Goal: Use online tool/utility: Use online tool/utility

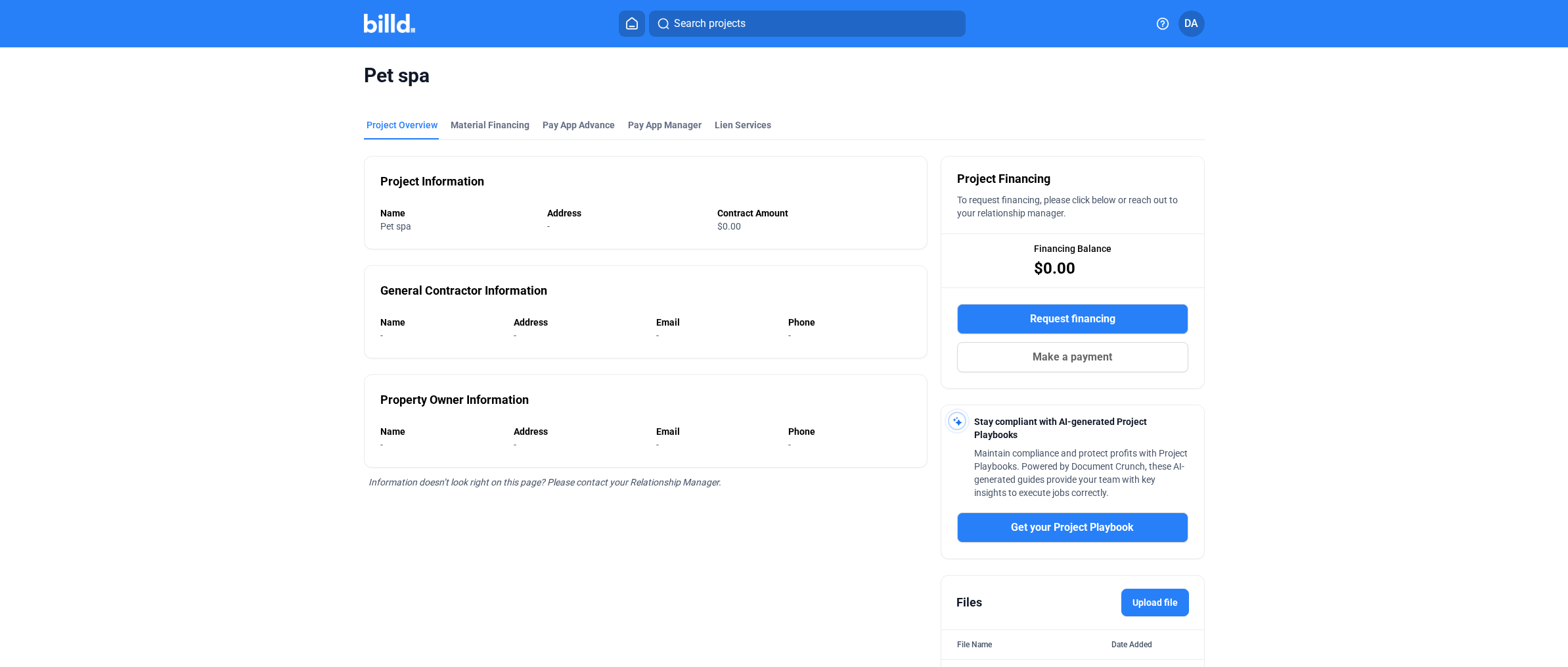
click at [635, 25] on icon at bounding box center [632, 23] width 13 height 13
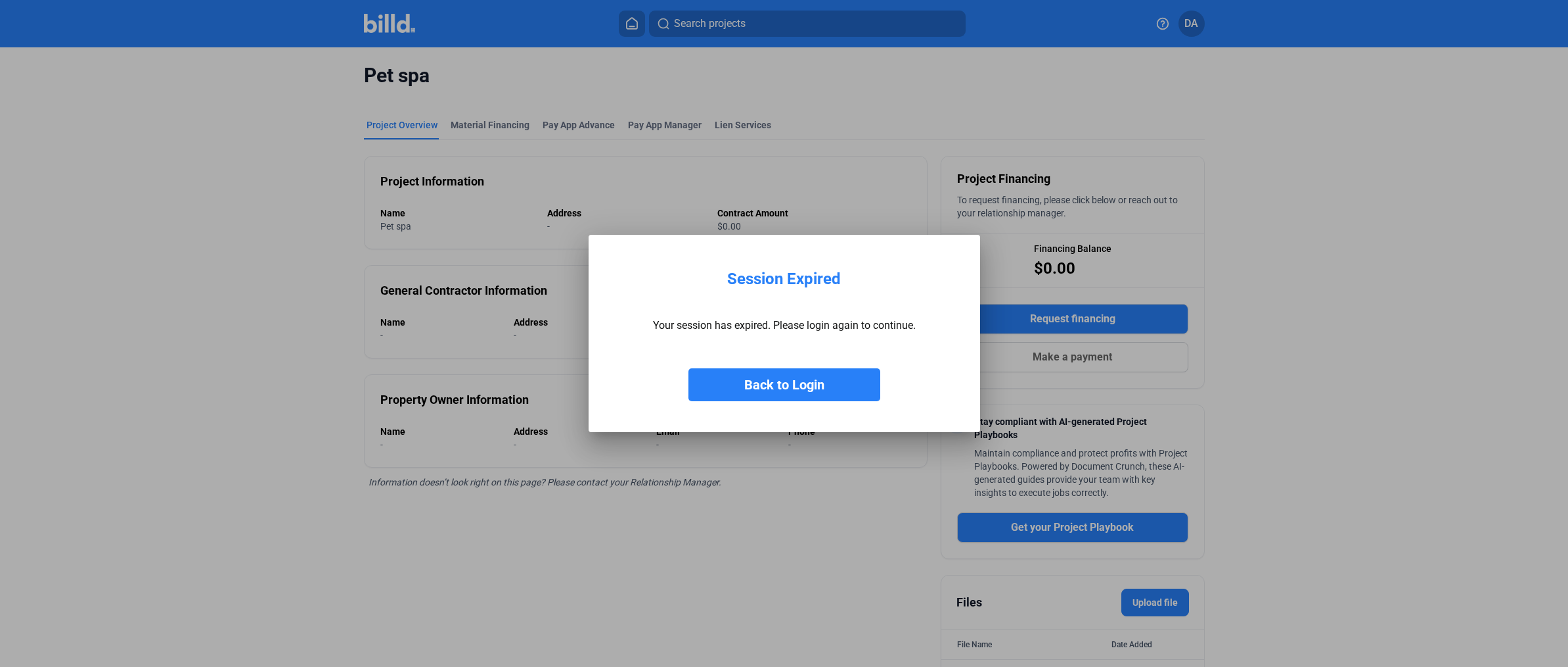
click at [801, 392] on button "Back to Login" at bounding box center [784, 385] width 192 height 33
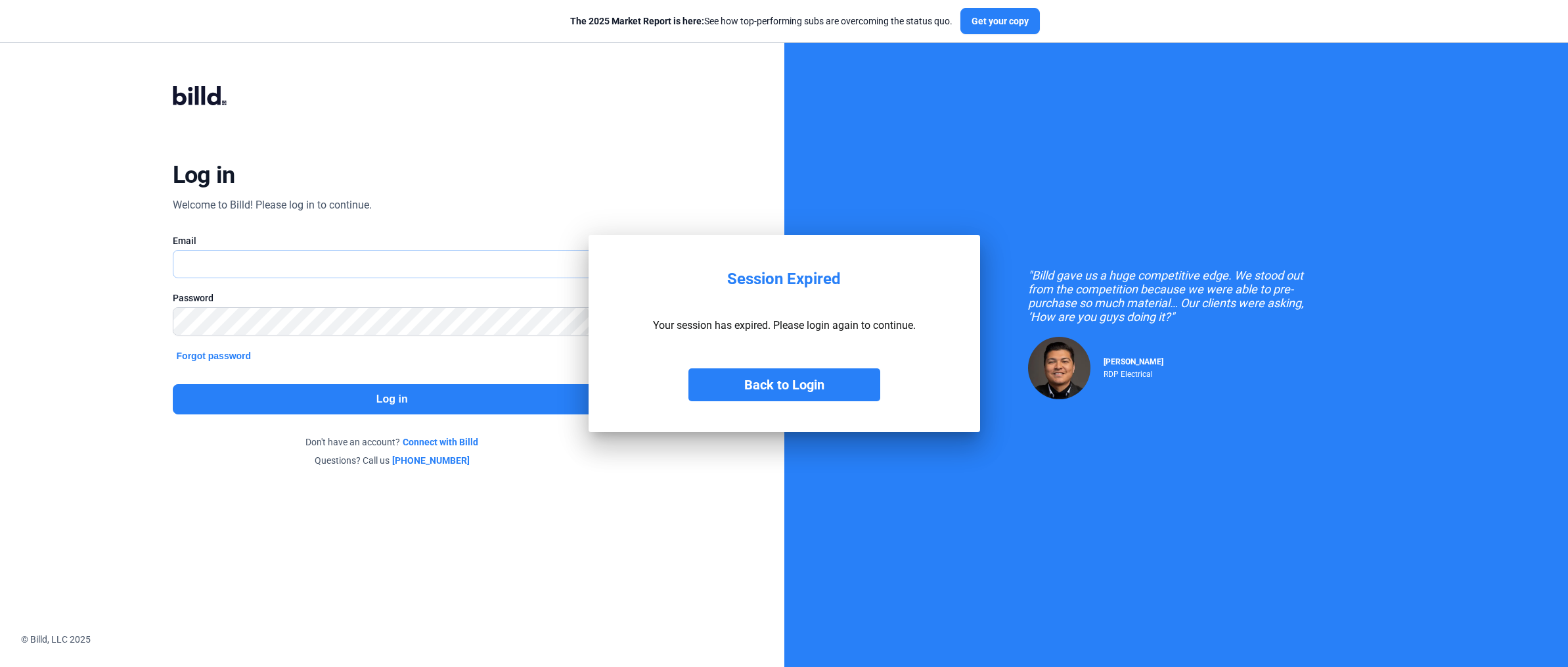
type input "[EMAIL_ADDRESS][DOMAIN_NAME]"
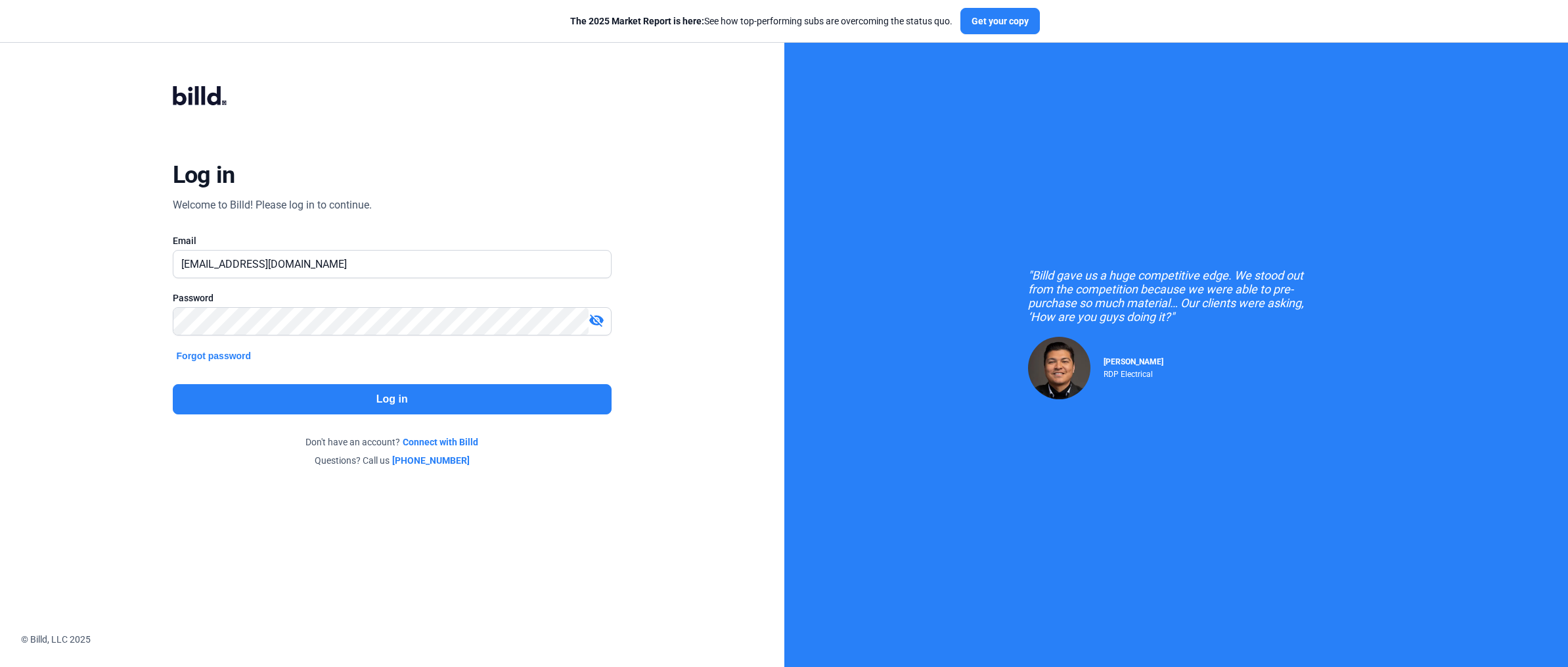
click at [466, 409] on button "Log in" at bounding box center [392, 399] width 439 height 30
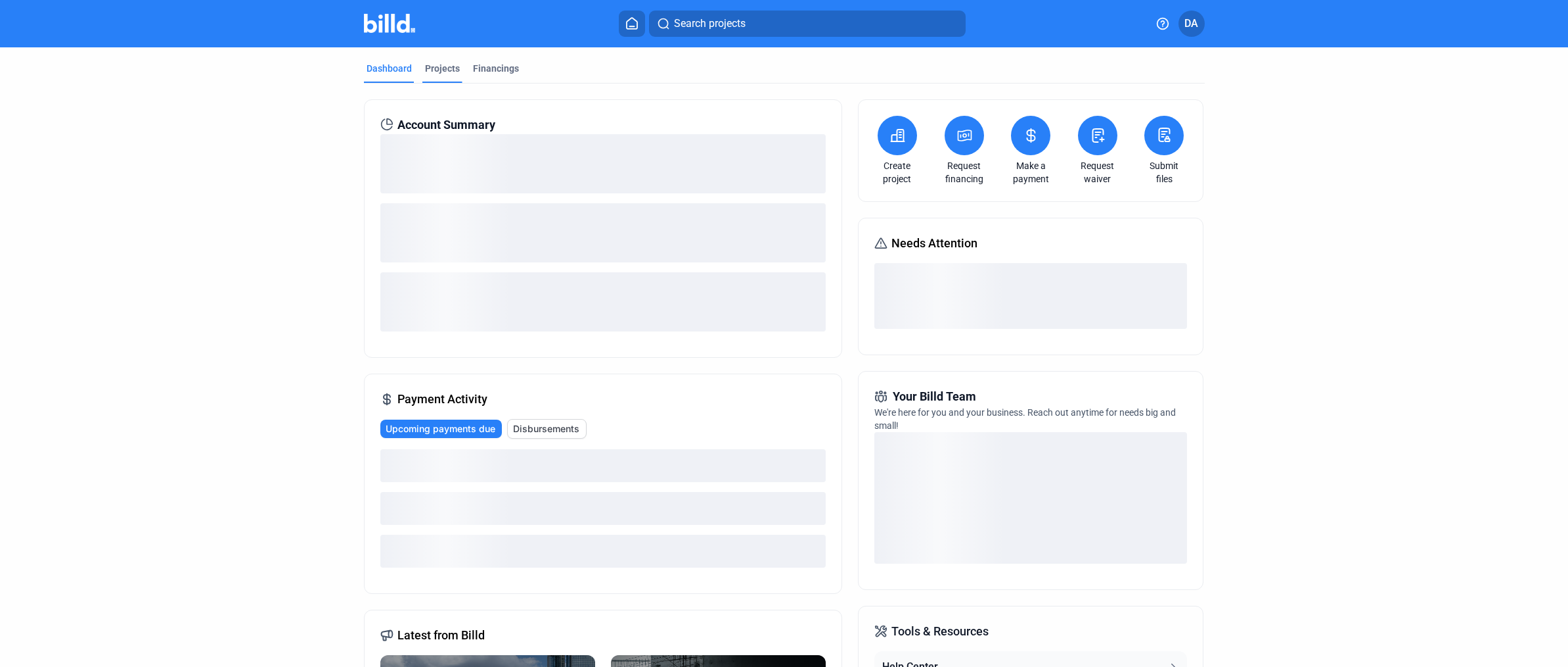
click at [436, 71] on div "Projects" at bounding box center [442, 68] width 35 height 13
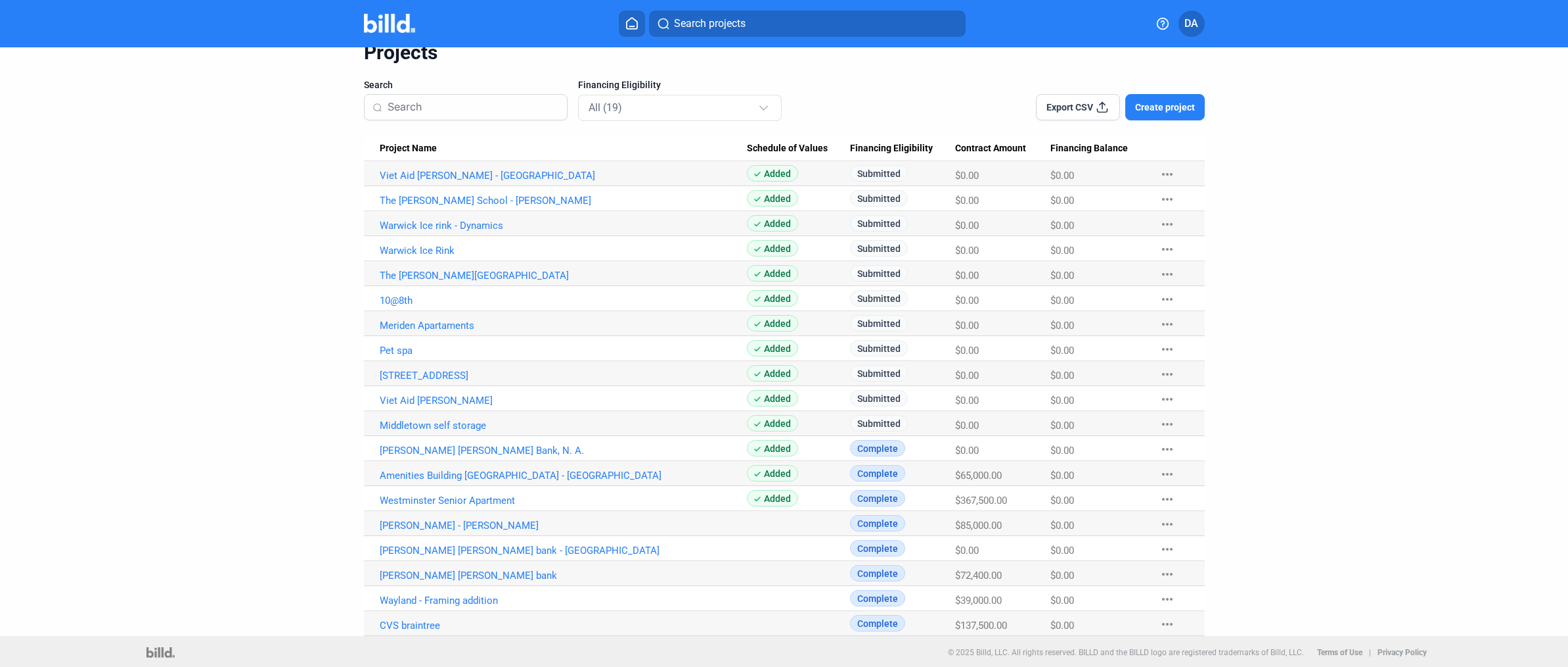
scroll to position [61, 0]
click at [464, 225] on link "Warwick Ice rink - Dynamics" at bounding box center [563, 223] width 367 height 12
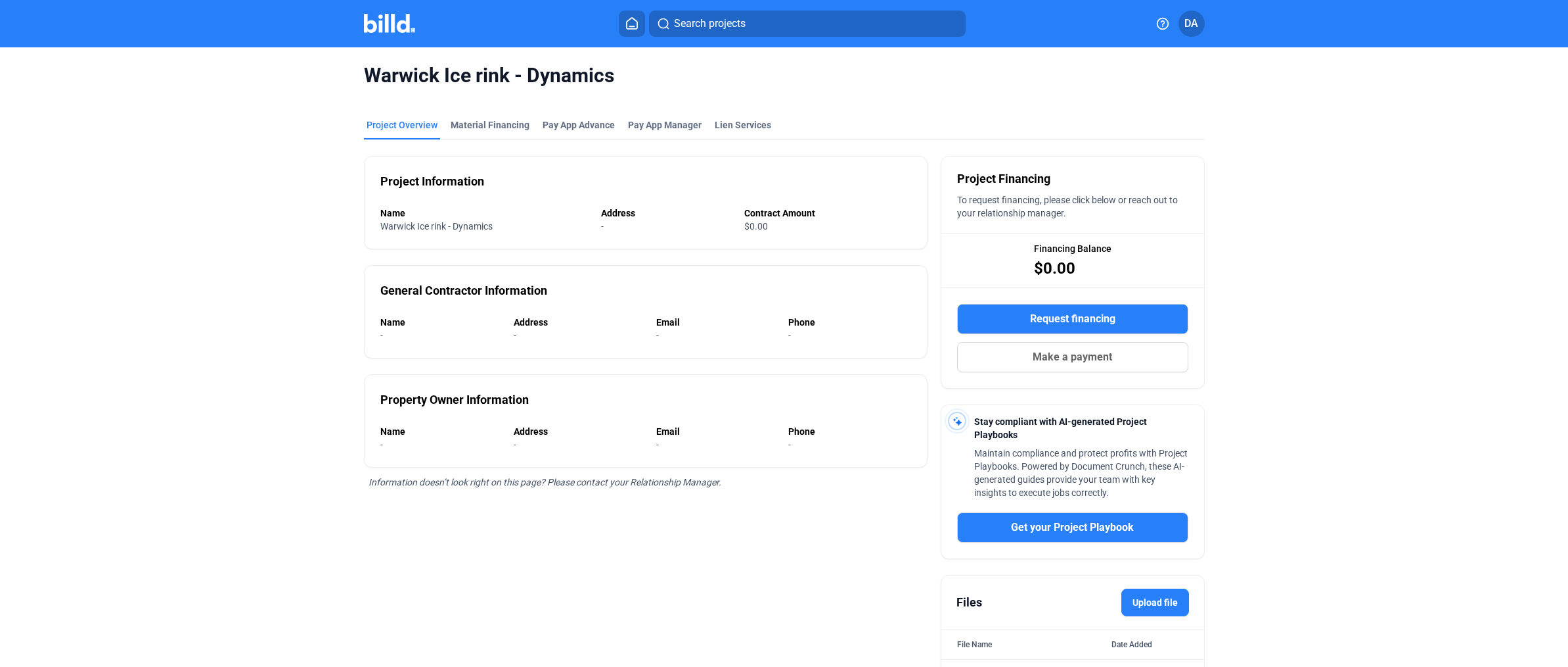
click at [395, 119] on div "Project Overview" at bounding box center [402, 125] width 71 height 13
click at [637, 24] on icon at bounding box center [632, 23] width 11 height 11
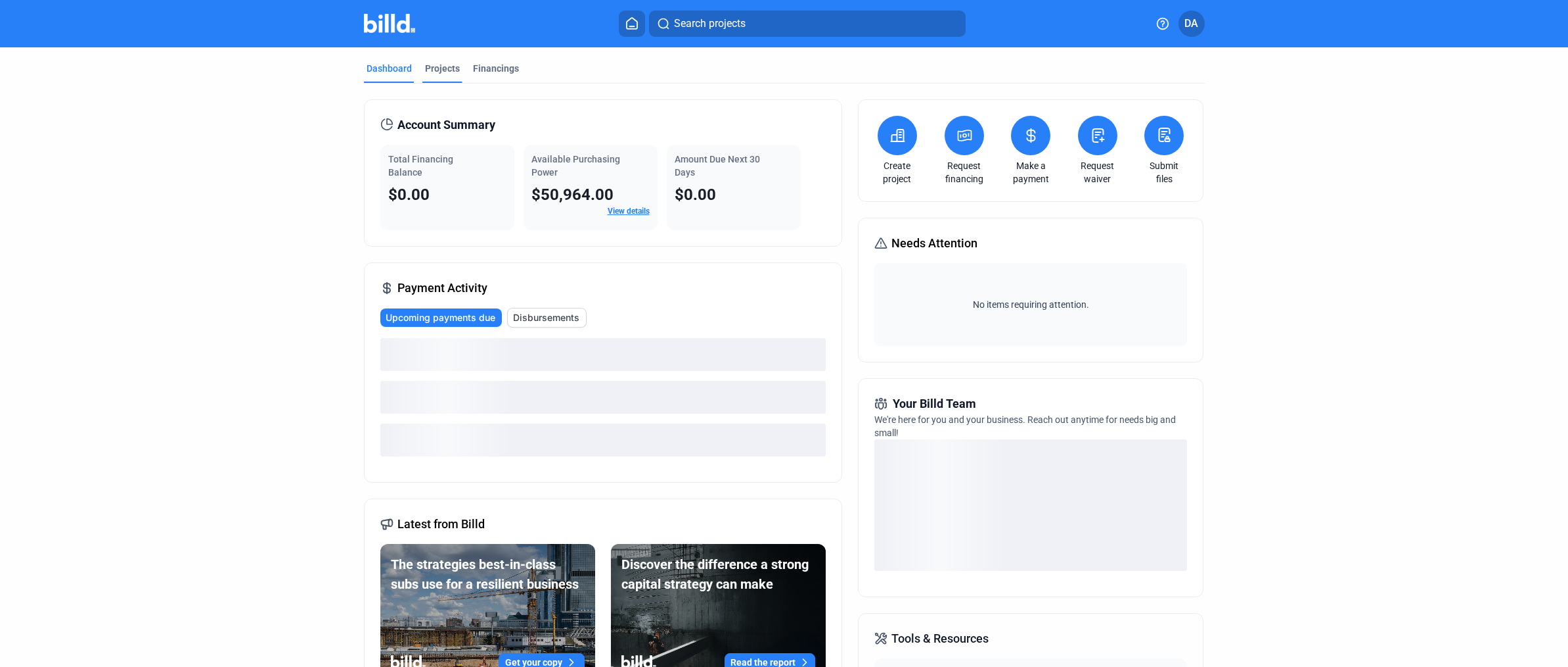
click at [436, 69] on div "Projects" at bounding box center [442, 68] width 35 height 13
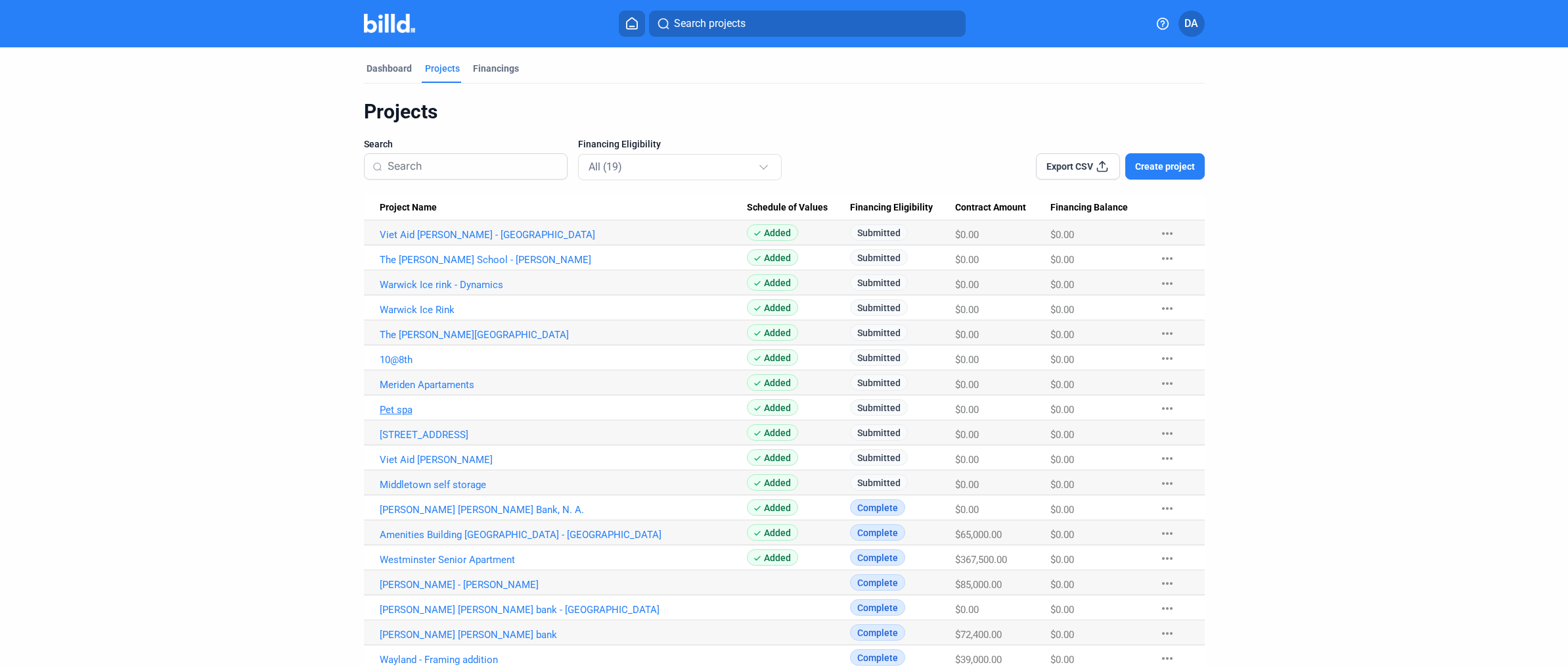
click at [389, 409] on link "Pet spa" at bounding box center [563, 409] width 367 height 12
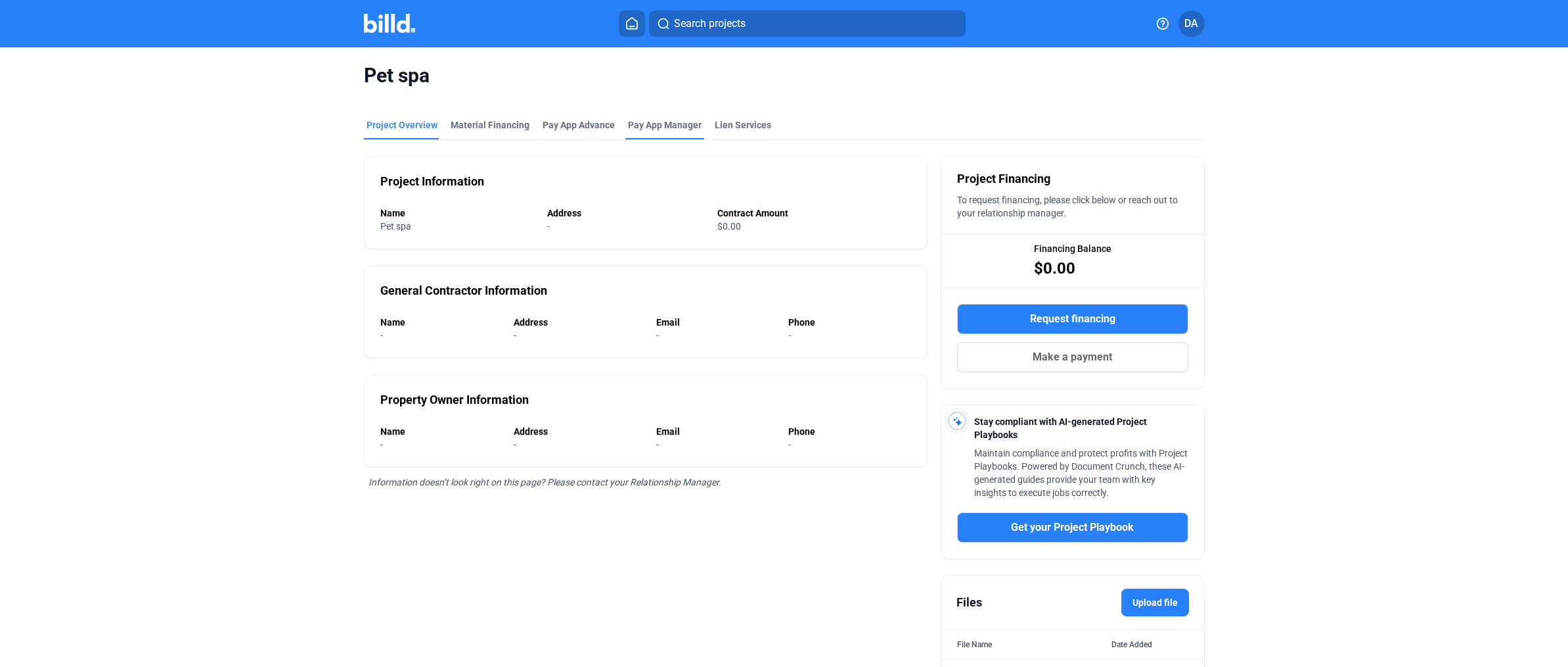
click at [633, 120] on span "Pay App Manager" at bounding box center [664, 125] width 73 height 13
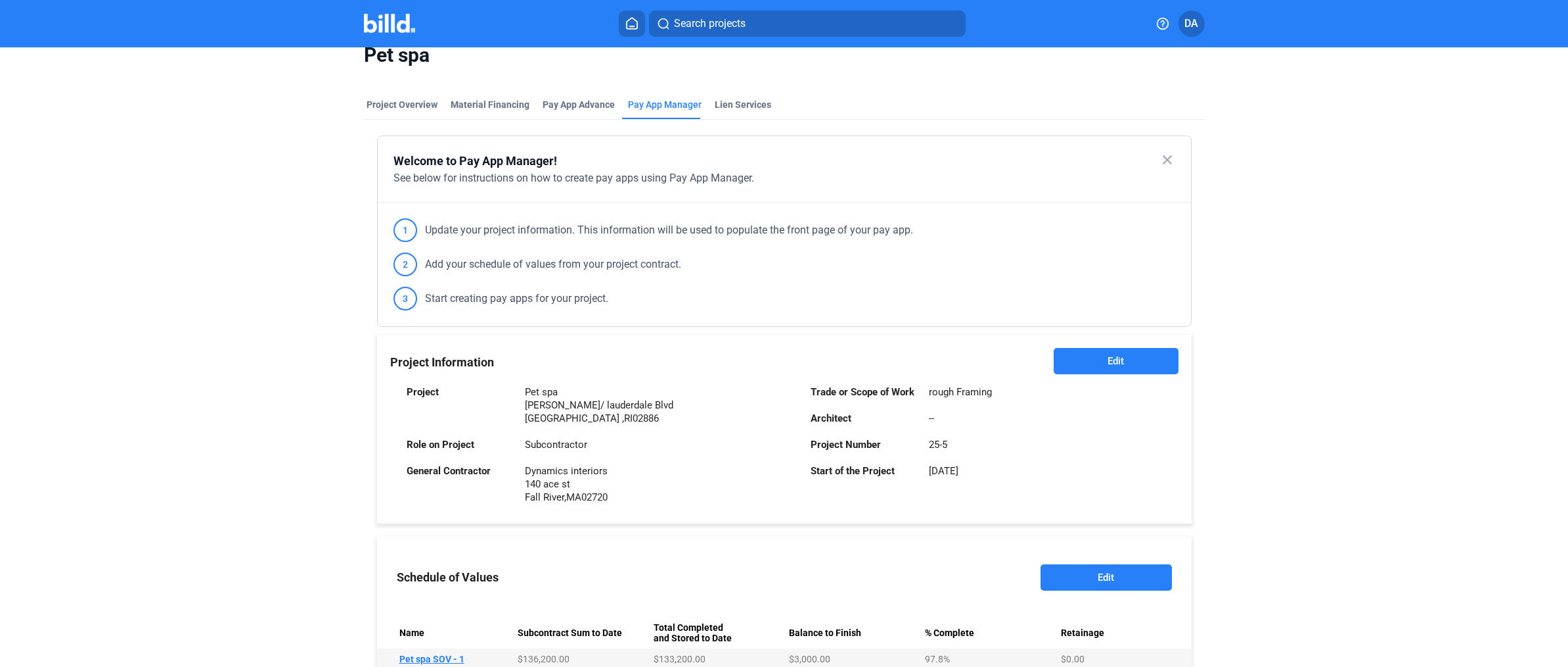
scroll to position [23, 0]
click at [1103, 585] on button "Edit" at bounding box center [1106, 574] width 131 height 26
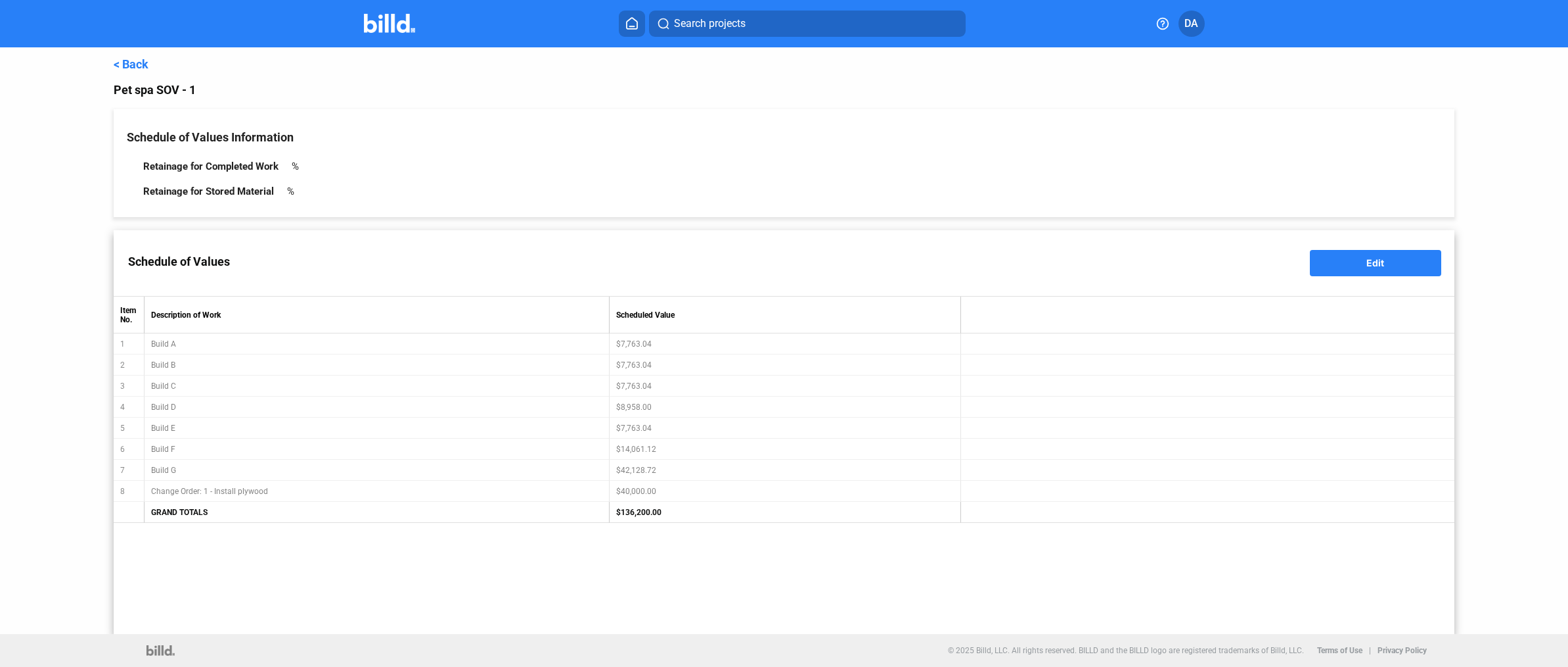
click at [127, 64] on link "< Back" at bounding box center [130, 64] width 35 height 14
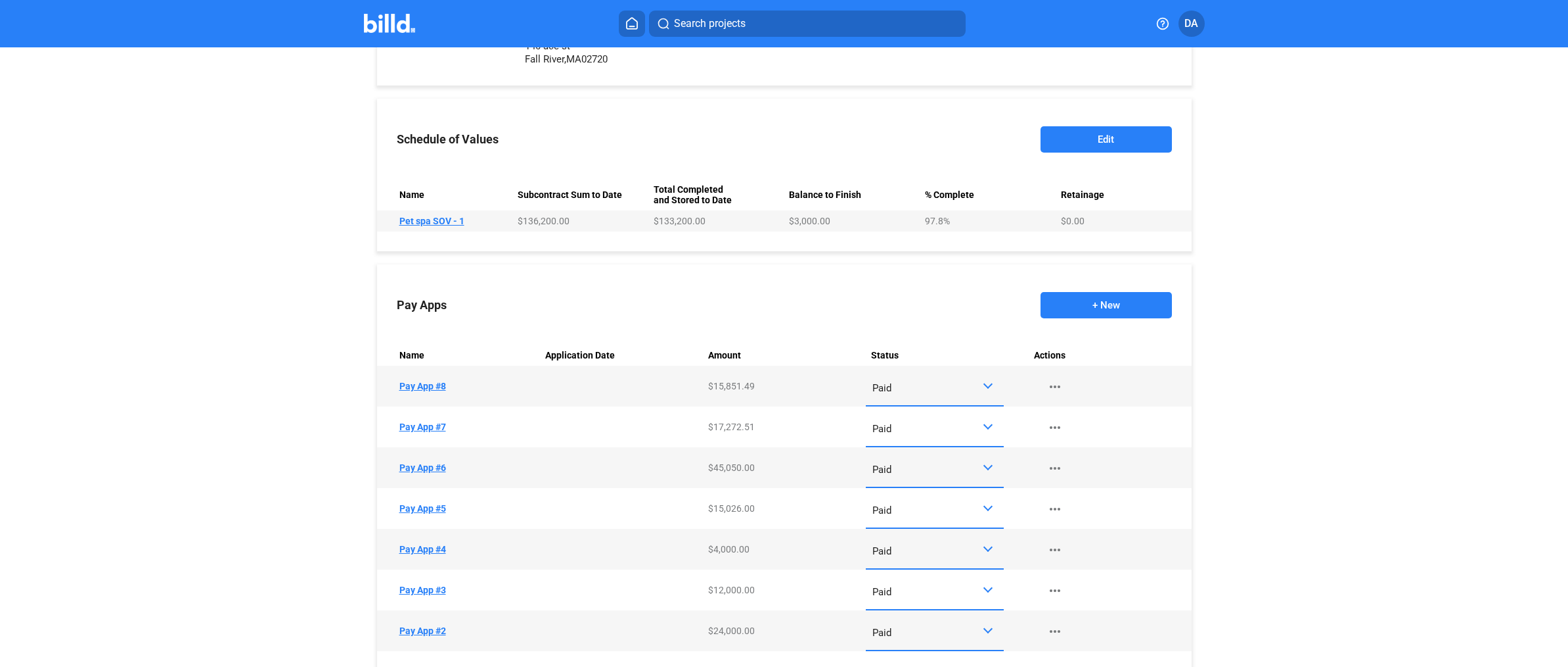
scroll to position [565, 0]
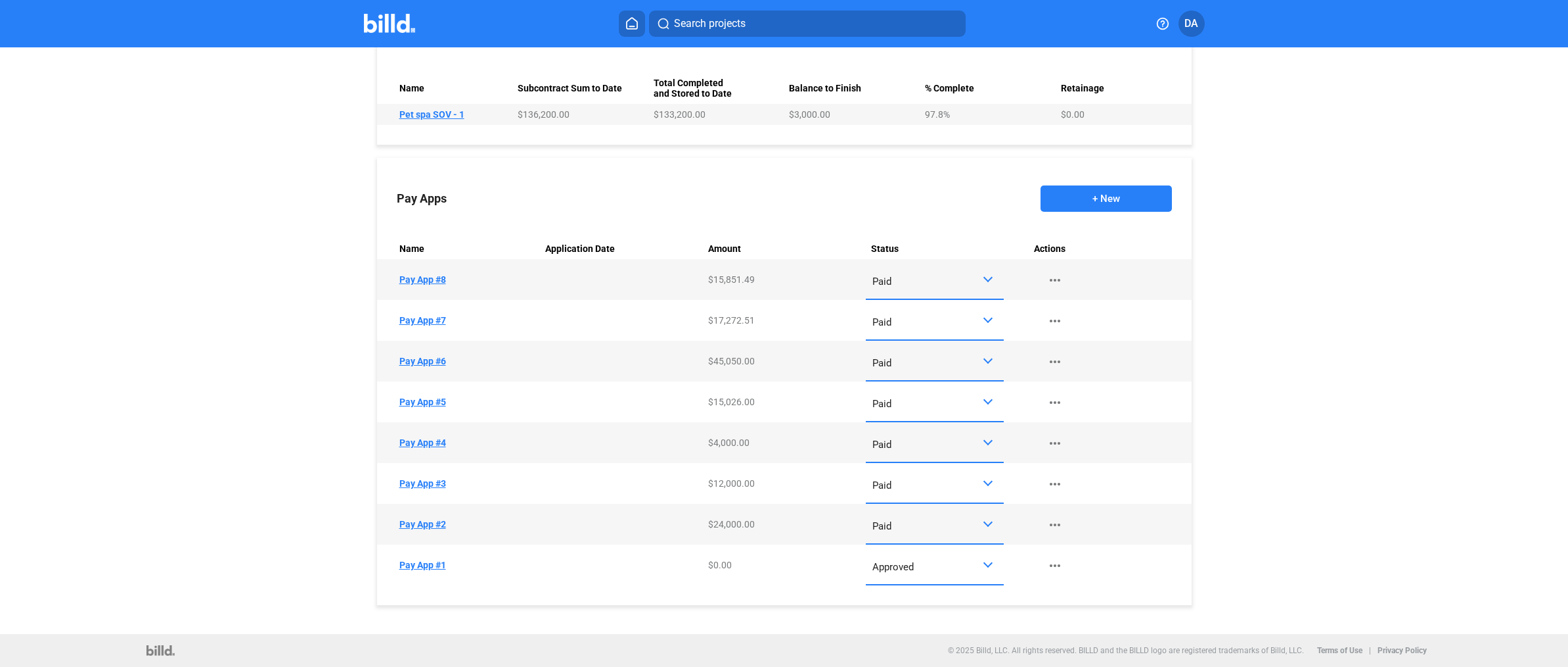
click at [1088, 198] on button "+ New" at bounding box center [1106, 198] width 131 height 26
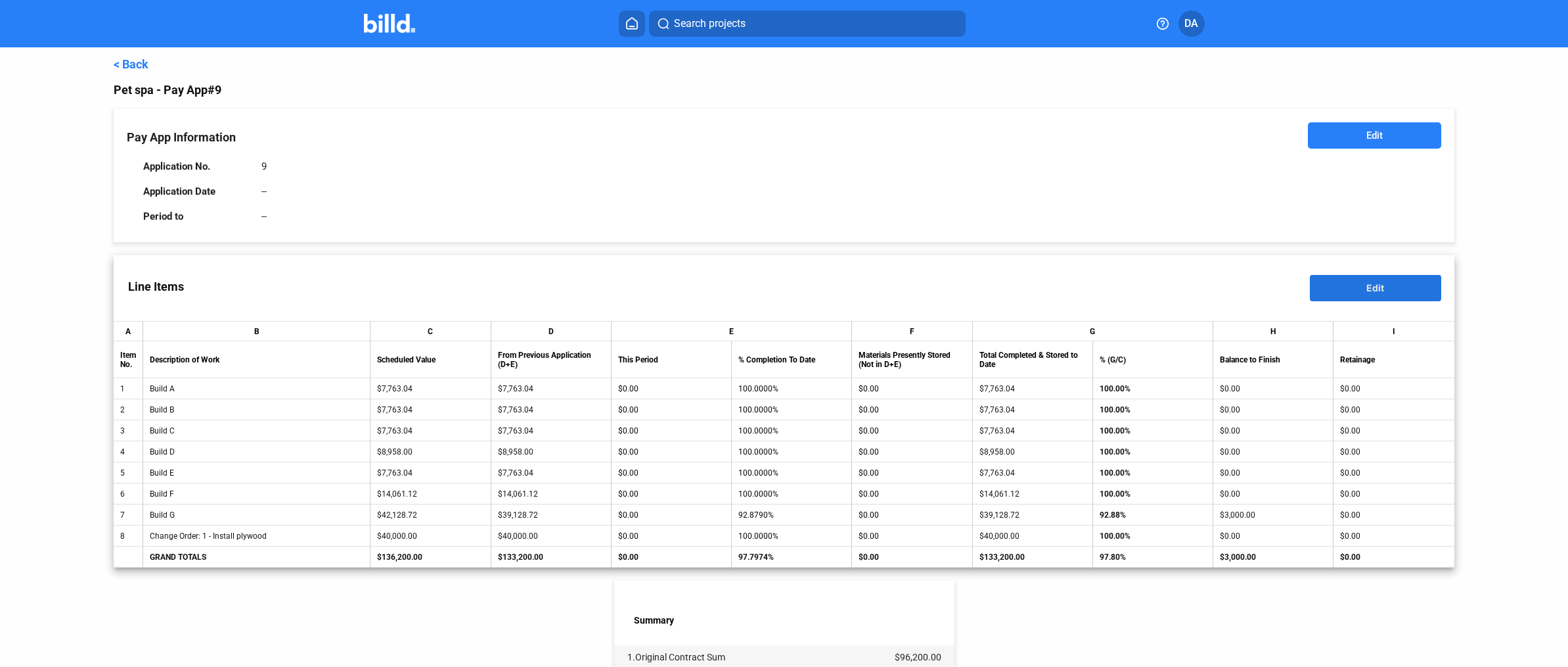
click at [1332, 285] on button "Edit" at bounding box center [1375, 287] width 131 height 26
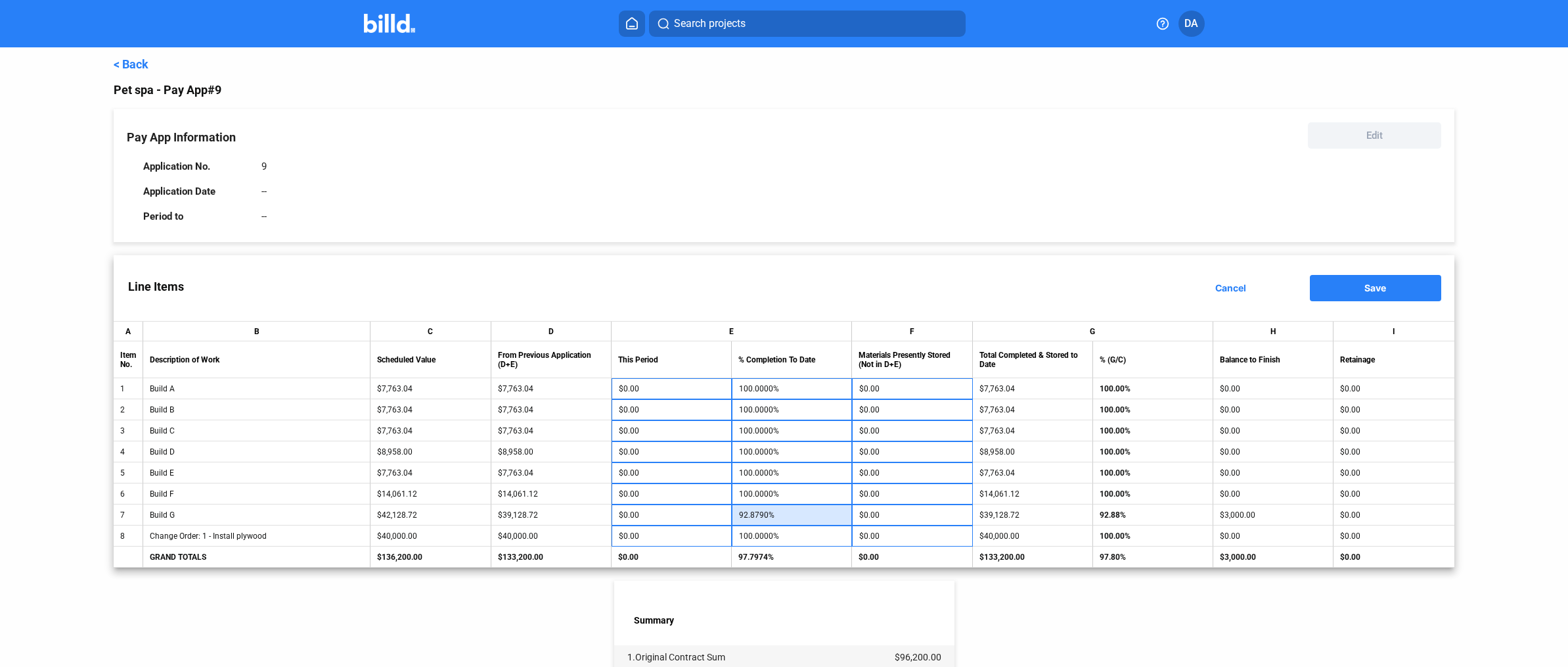
click at [803, 508] on input "92.8790%" at bounding box center [792, 515] width 106 height 20
type input "100"
click at [1035, 603] on div "< Back Pet spa - Pay App #9 Pay App Information Edit Application No. 9 Applicat…" at bounding box center [784, 539] width 1340 height 984
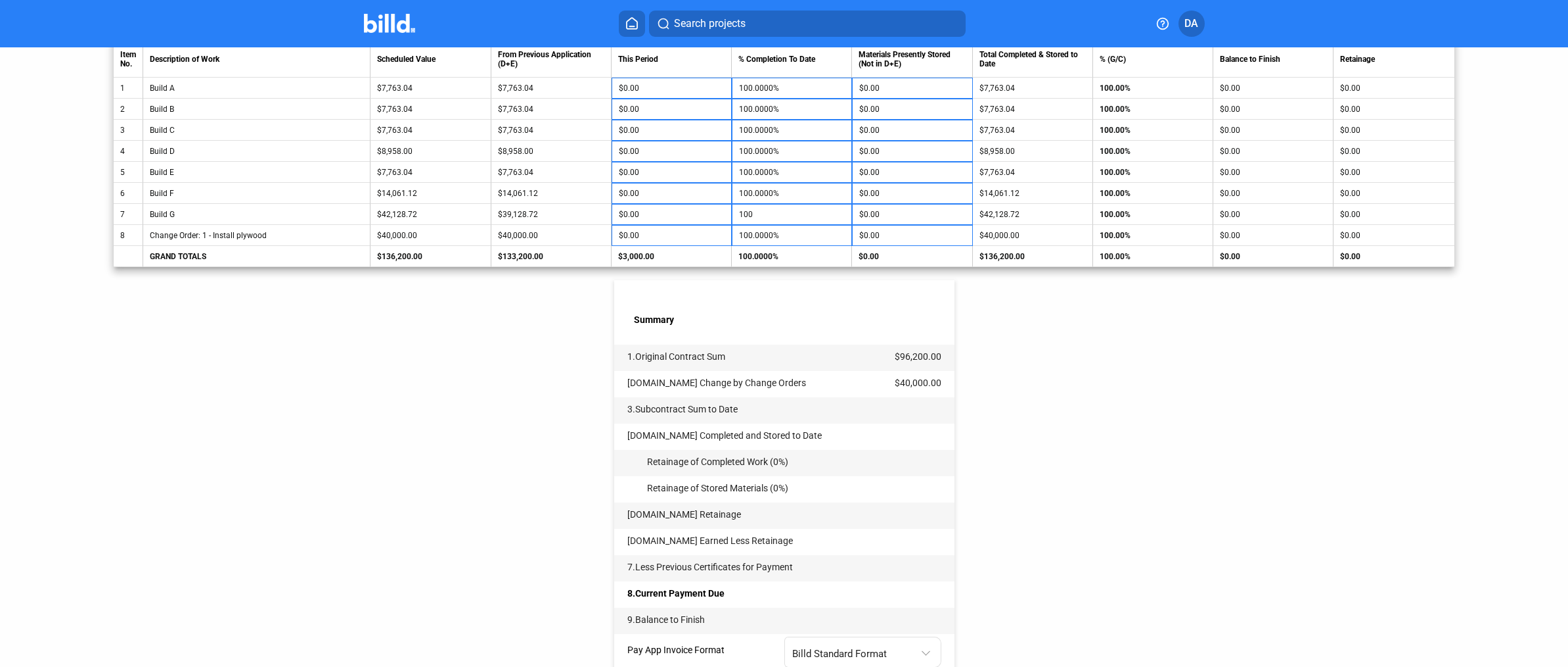
scroll to position [398, 0]
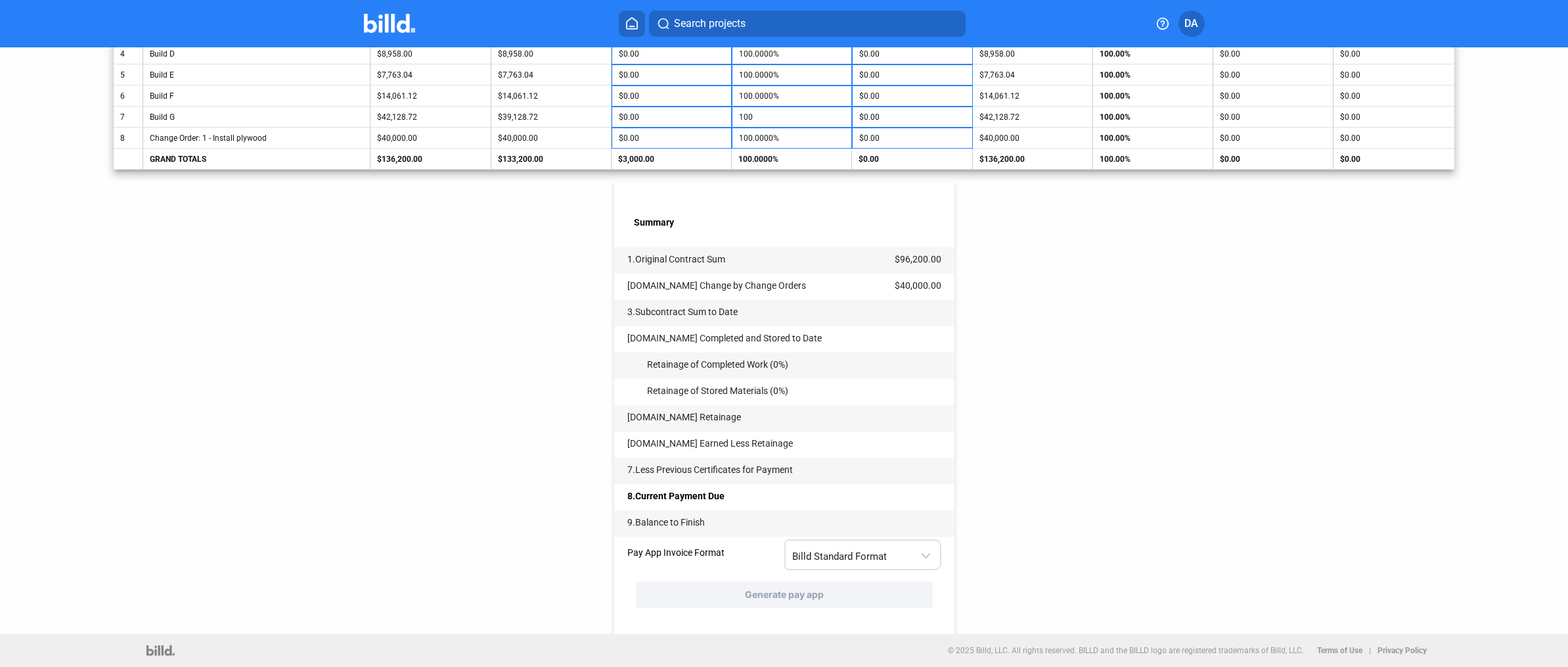
click at [861, 552] on span "Billd Standard Format" at bounding box center [839, 556] width 95 height 12
click at [863, 607] on span "AIA G702 + G703" at bounding box center [861, 611] width 142 height 30
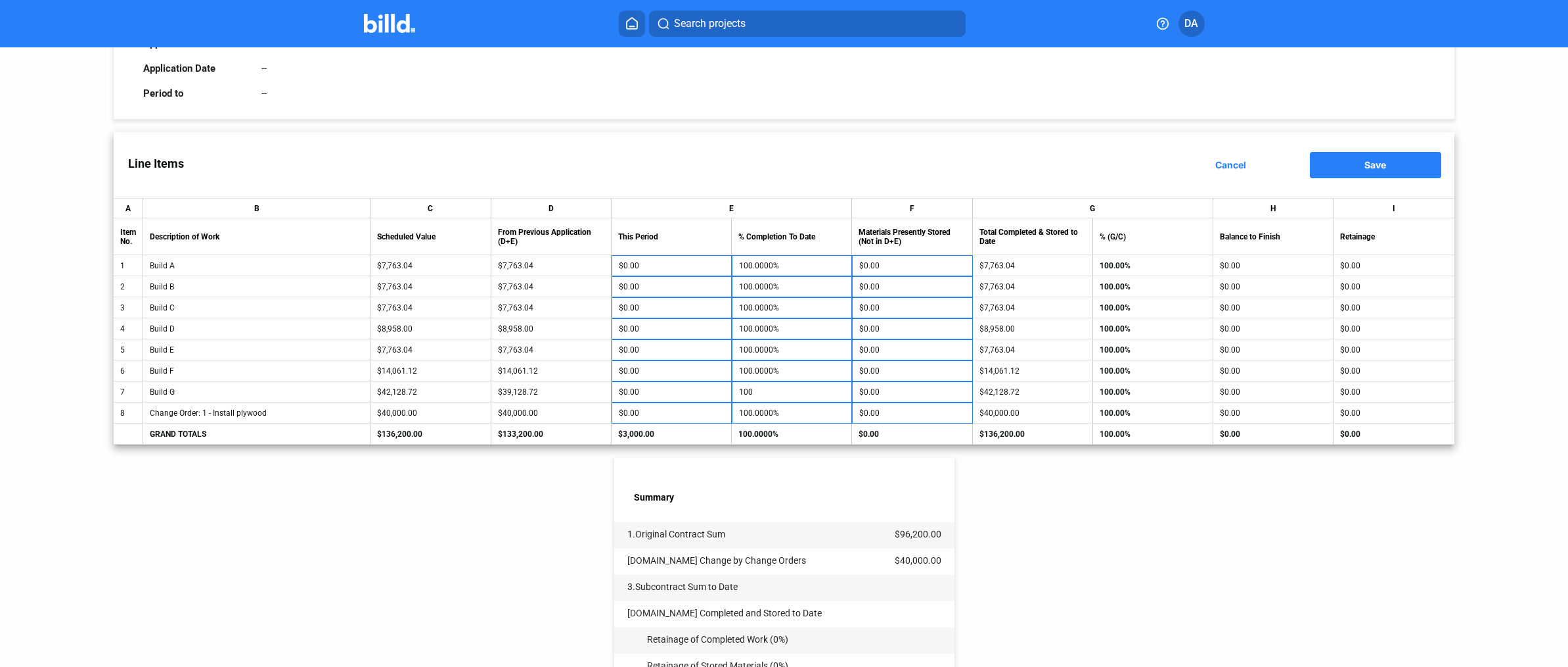
scroll to position [116, 0]
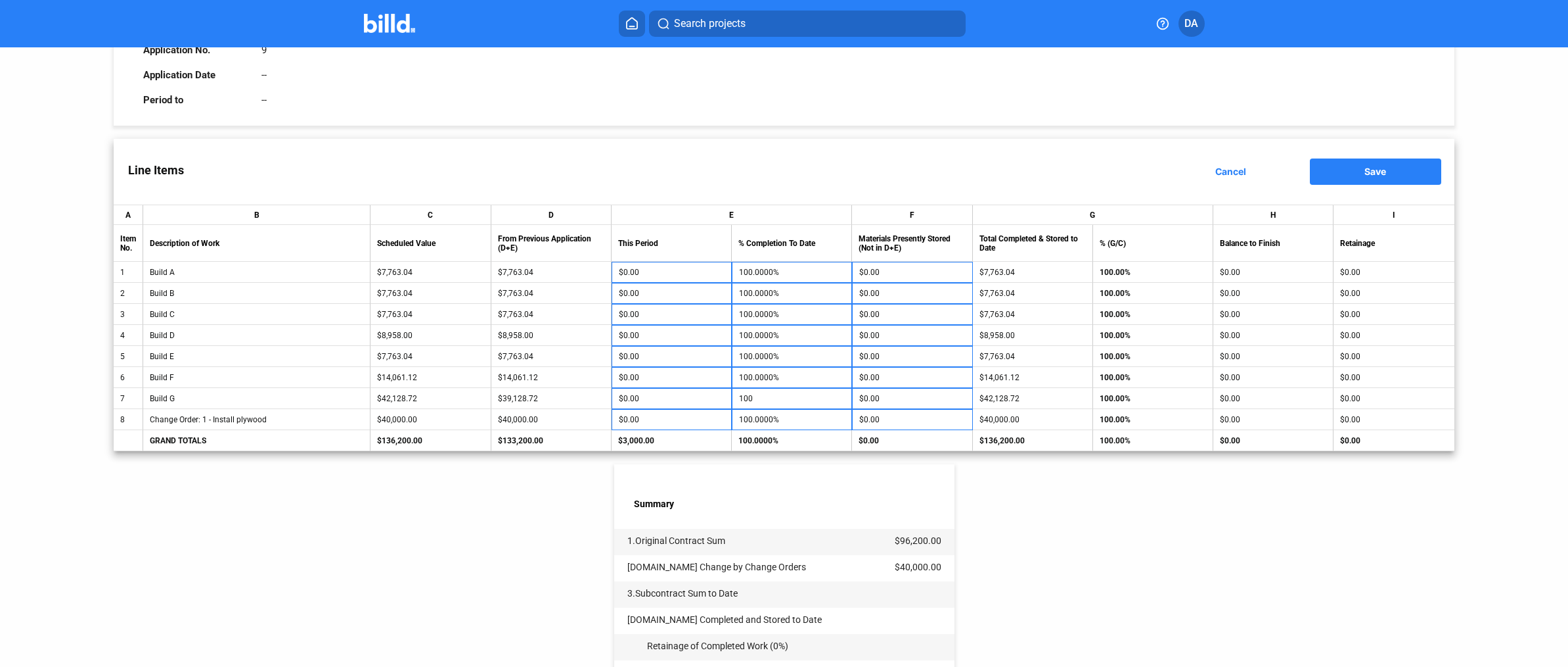
click at [1373, 168] on span "Save" at bounding box center [1375, 172] width 22 height 11
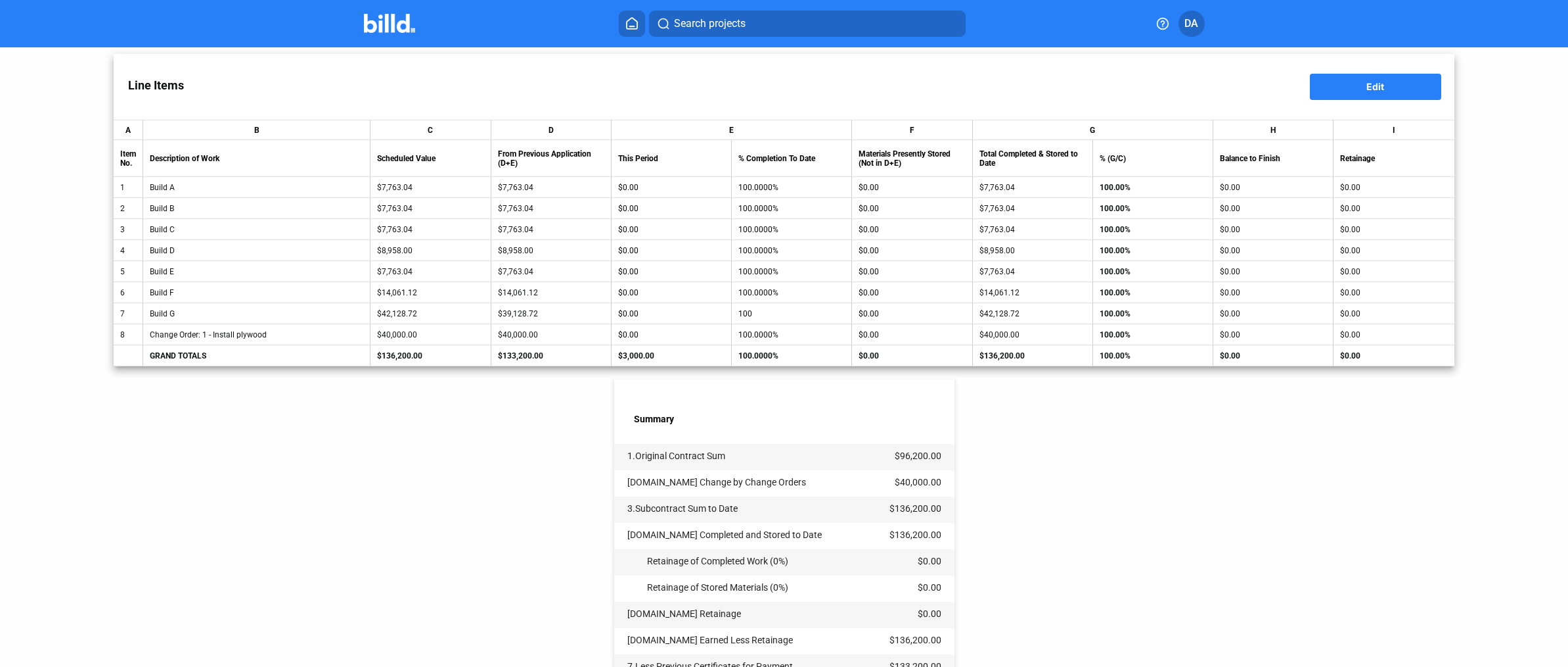
scroll to position [398, 0]
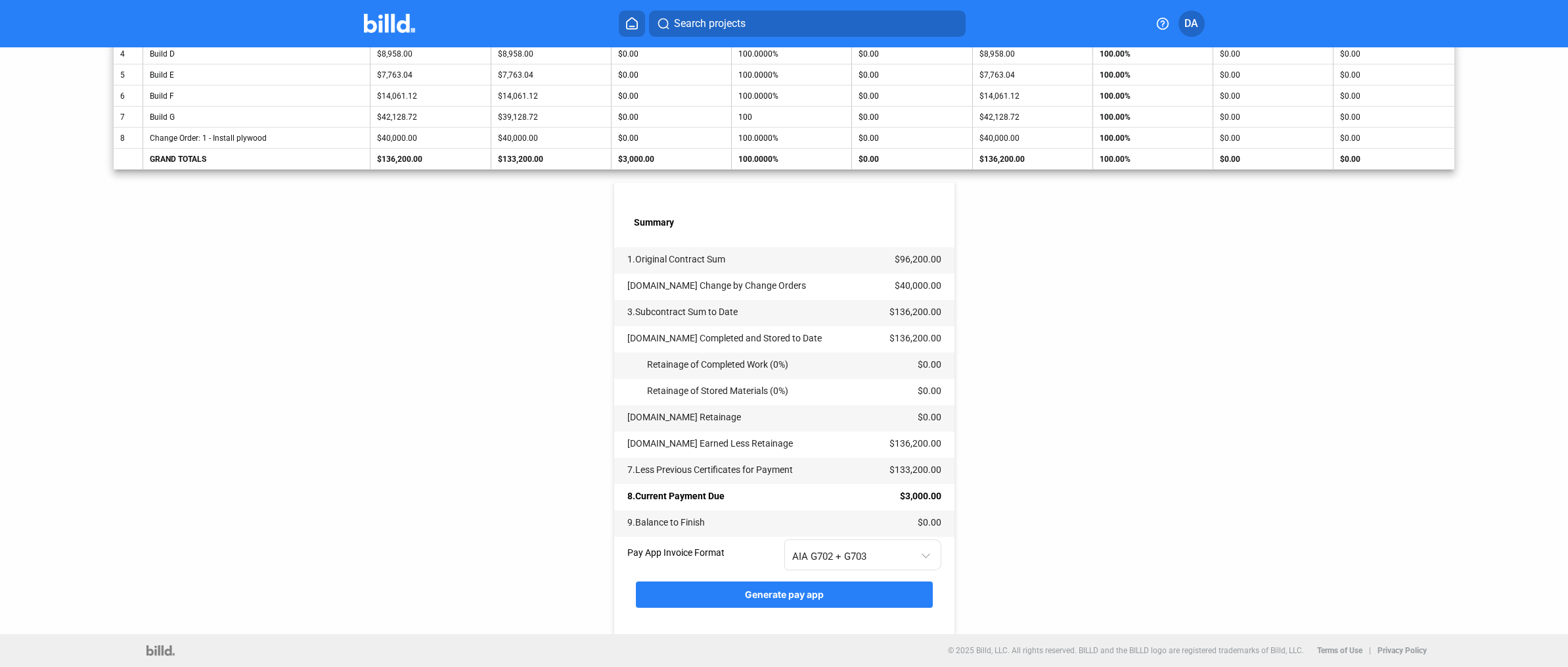
click at [890, 596] on button "Generate pay app" at bounding box center [784, 594] width 297 height 26
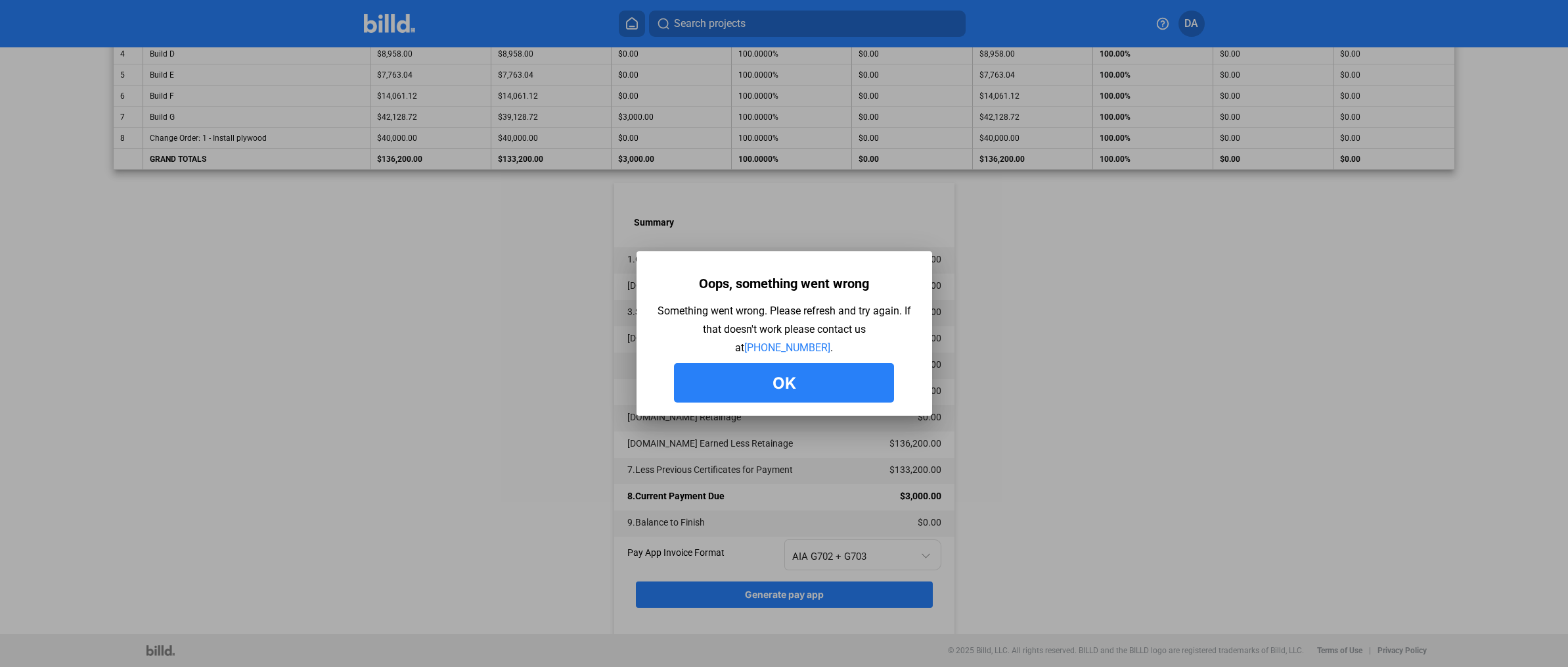
click at [774, 356] on div "Oops, something went wrong Something went wrong. Please refresh and try again. …" at bounding box center [784, 337] width 256 height 131
click at [777, 367] on button "Ok" at bounding box center [784, 383] width 220 height 40
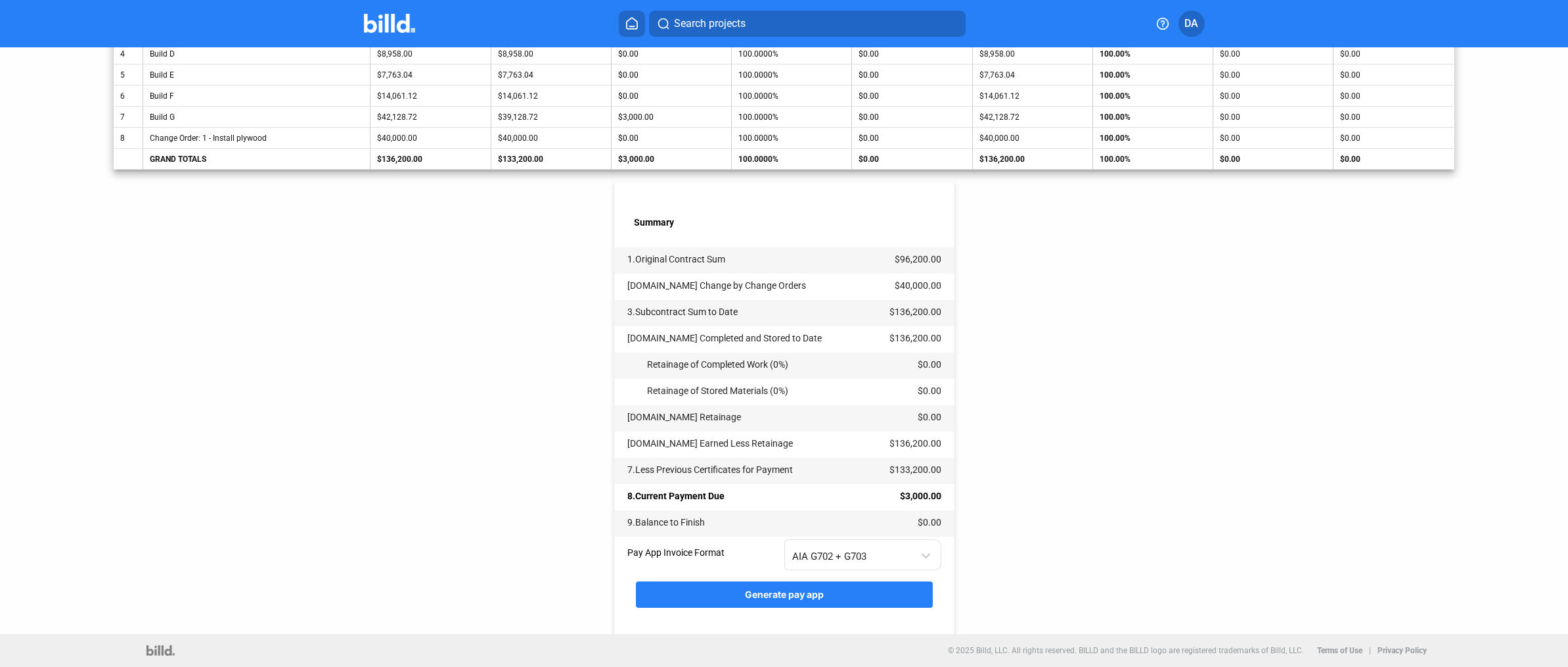
click at [788, 607] on div "Generate pay app" at bounding box center [784, 601] width 297 height 66
click at [787, 600] on button "Generate pay app" at bounding box center [784, 594] width 297 height 26
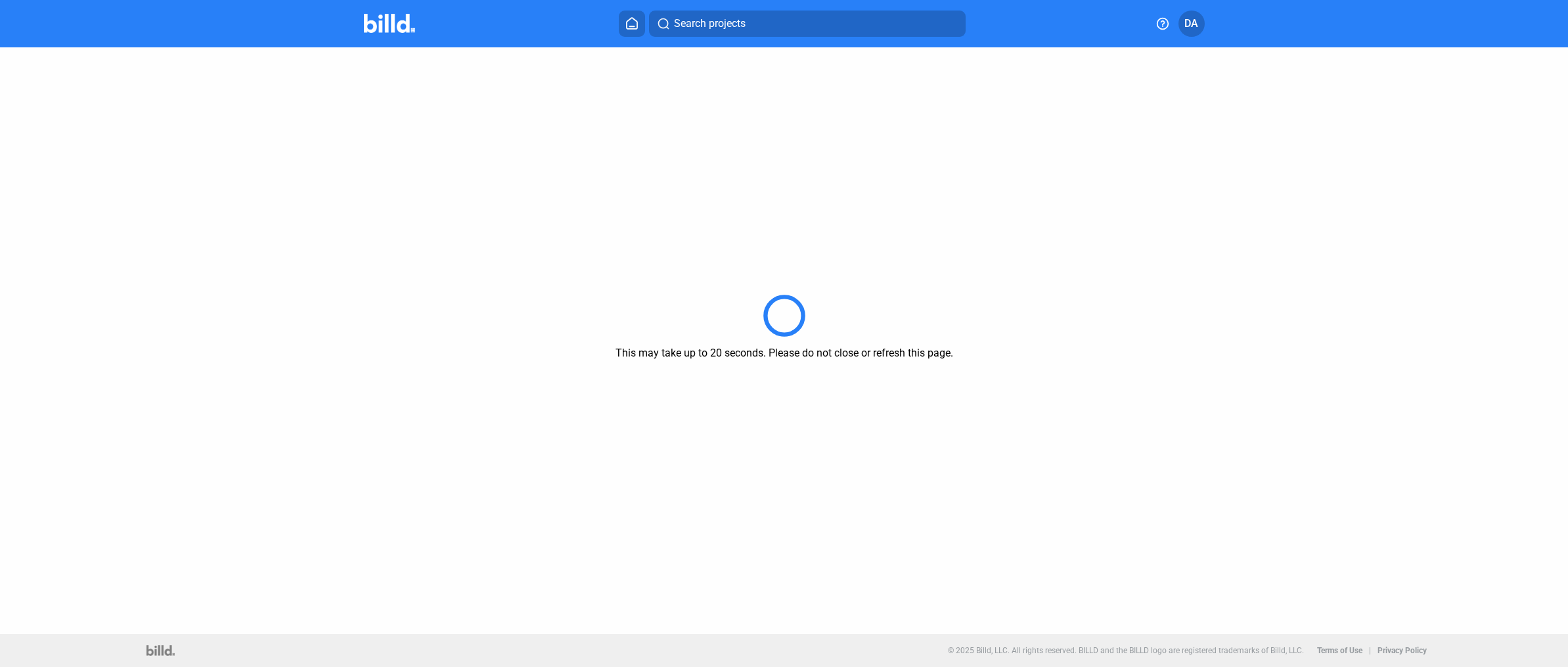
scroll to position [0, 0]
